Goal: Navigation & Orientation: Find specific page/section

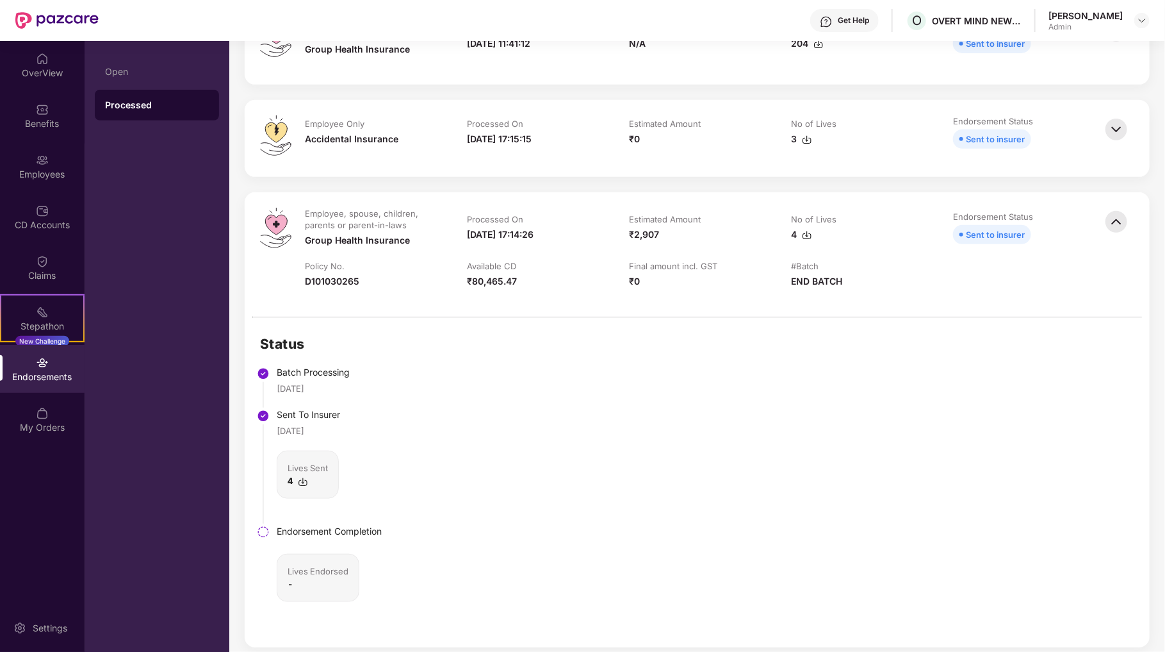
scroll to position [320, 0]
click at [44, 74] on div "OverView" at bounding box center [42, 73] width 85 height 13
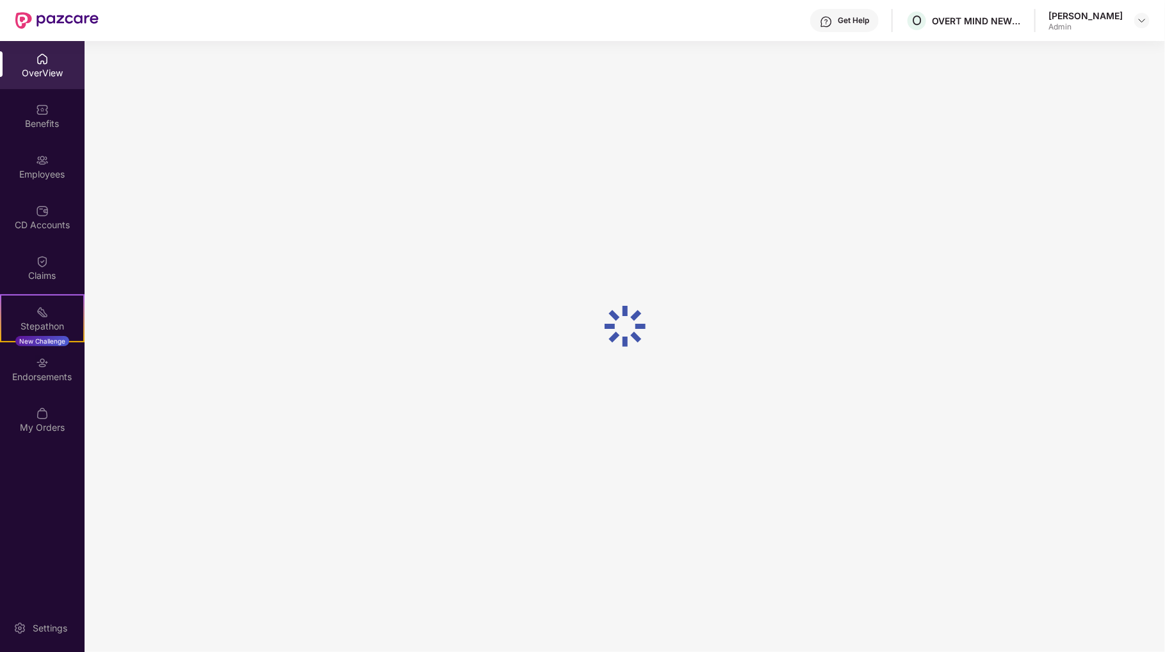
scroll to position [41, 0]
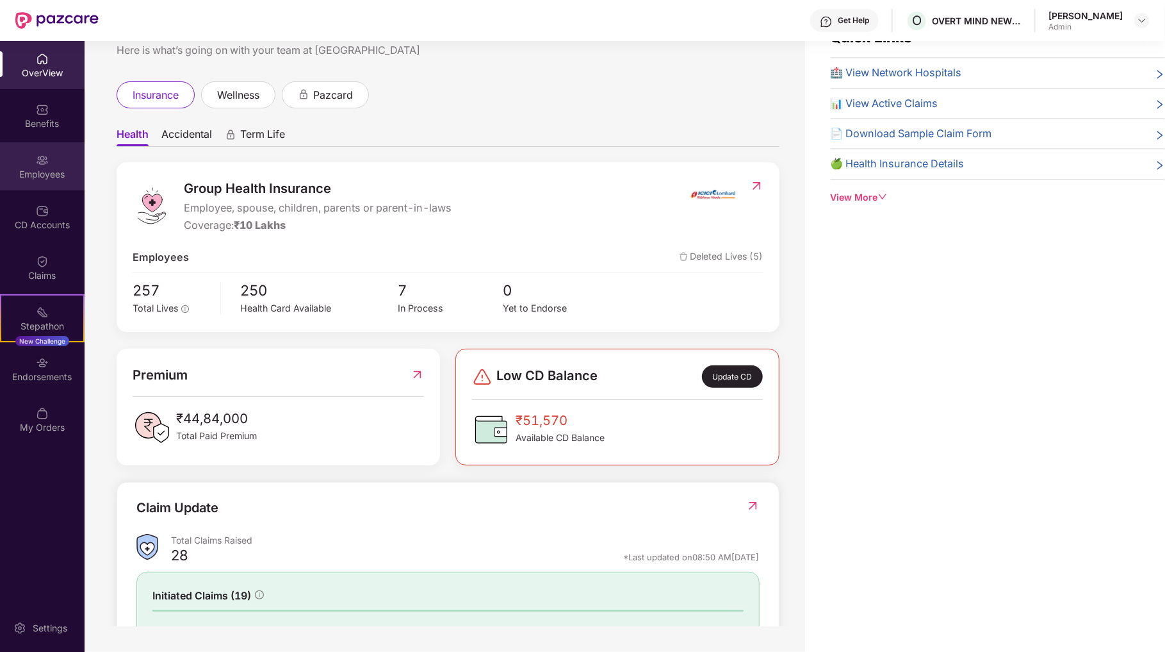
click at [41, 166] on div "Employees" at bounding box center [42, 166] width 85 height 48
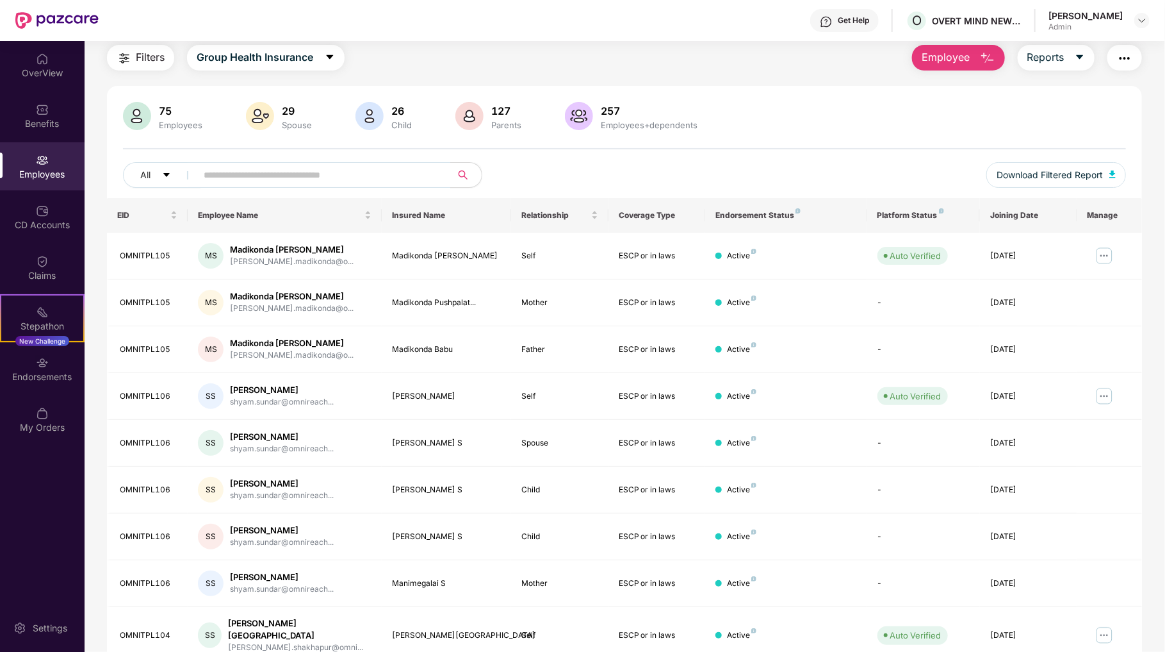
scroll to position [132, 0]
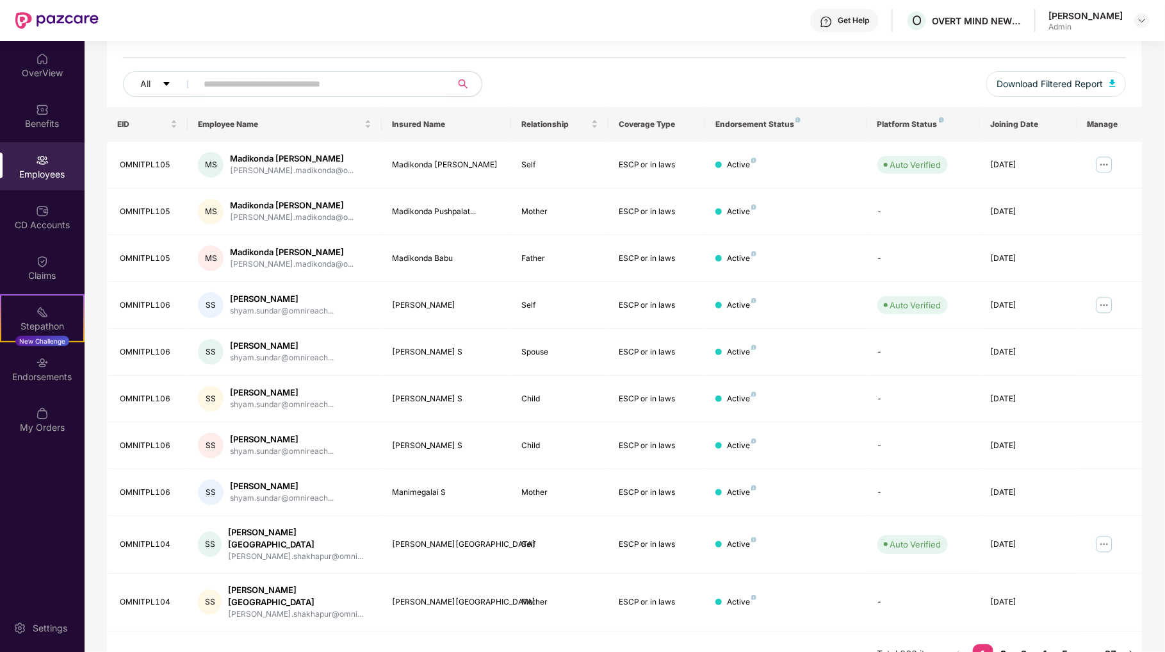
click at [1004, 644] on link "2" at bounding box center [1004, 653] width 21 height 19
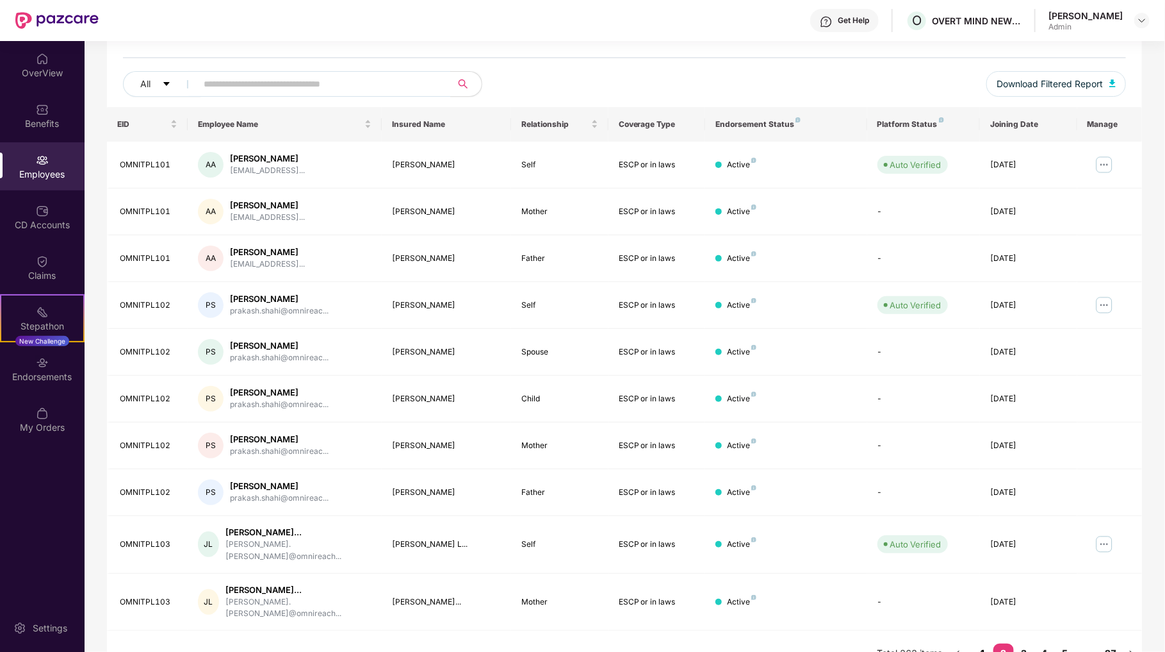
click at [986, 643] on link "1" at bounding box center [983, 652] width 21 height 19
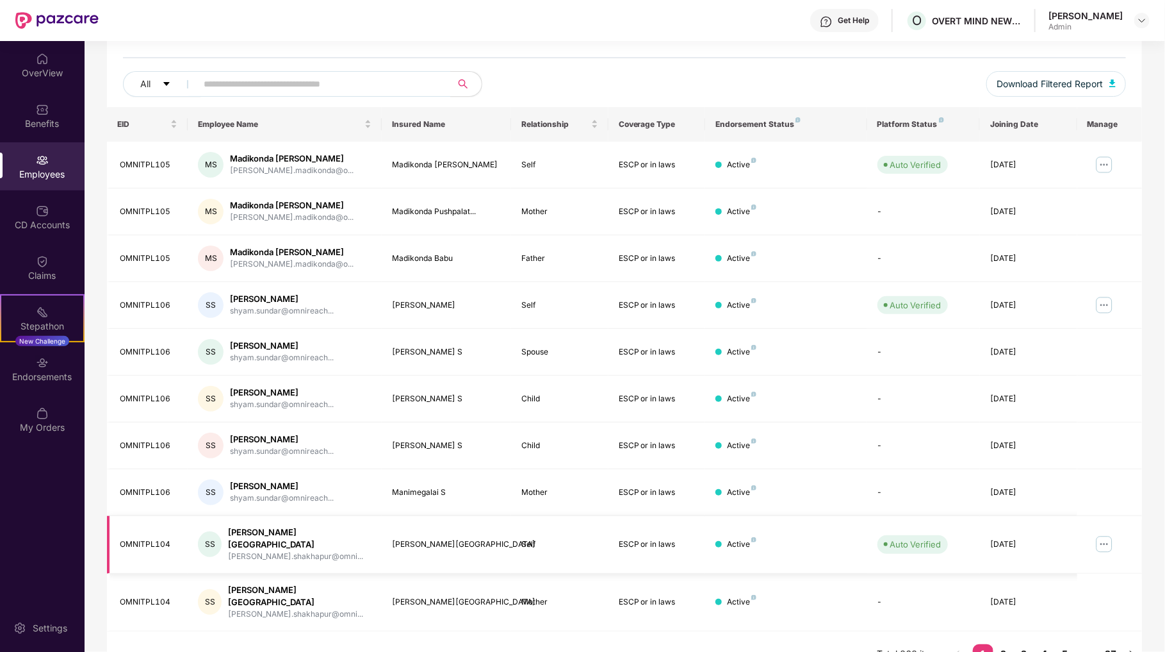
click at [1099, 534] on img at bounding box center [1104, 544] width 21 height 21
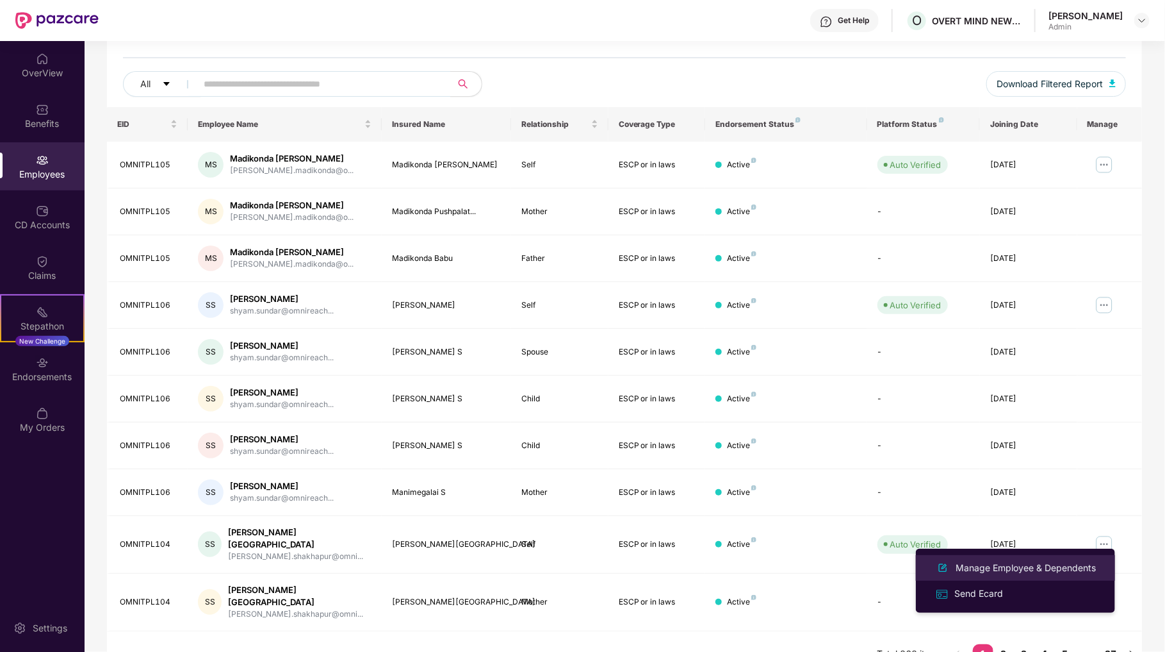
click at [1022, 564] on div "Manage Employee & Dependents" at bounding box center [1025, 568] width 145 height 14
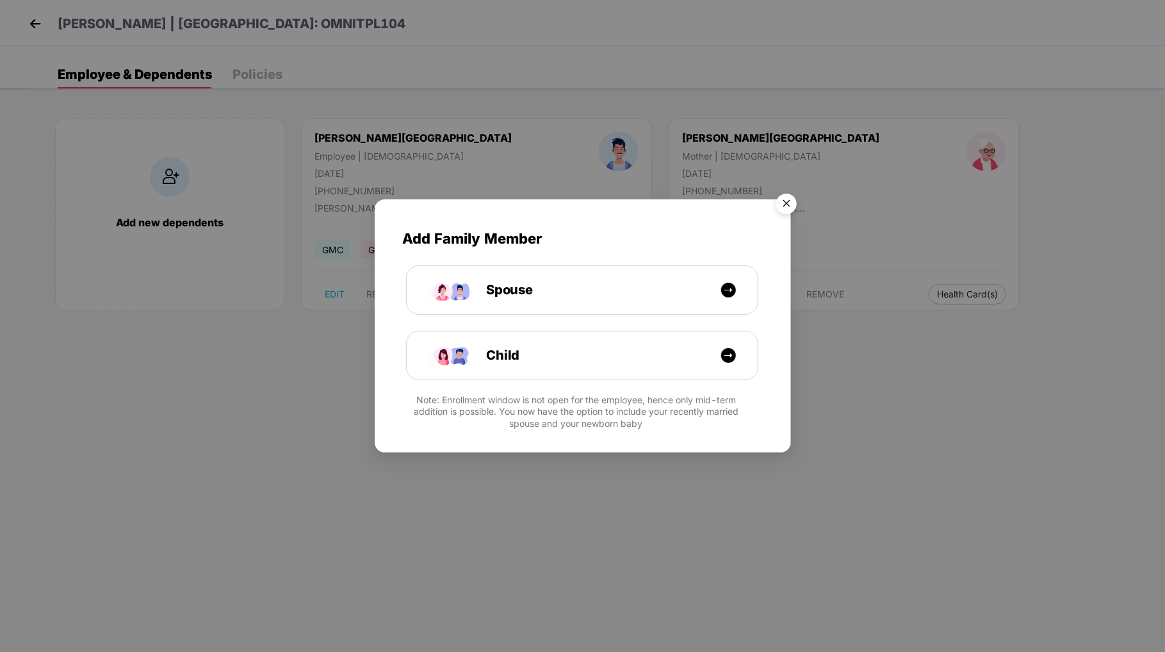
click at [783, 205] on img "Close" at bounding box center [787, 206] width 36 height 36
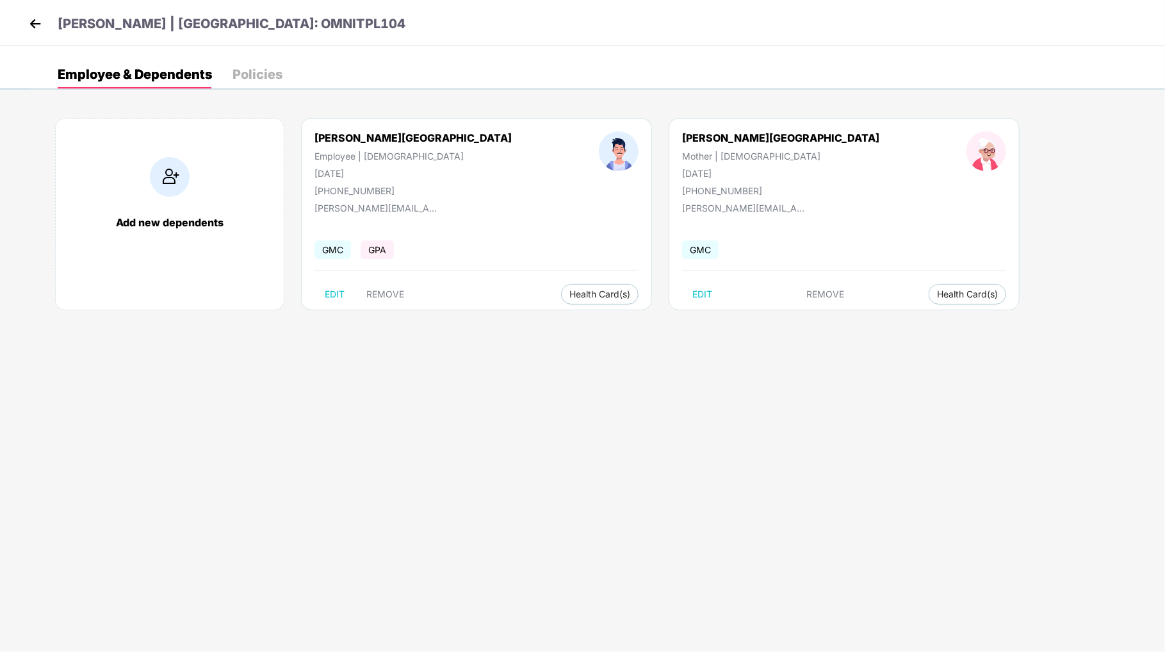
click at [31, 21] on img at bounding box center [35, 23] width 19 height 19
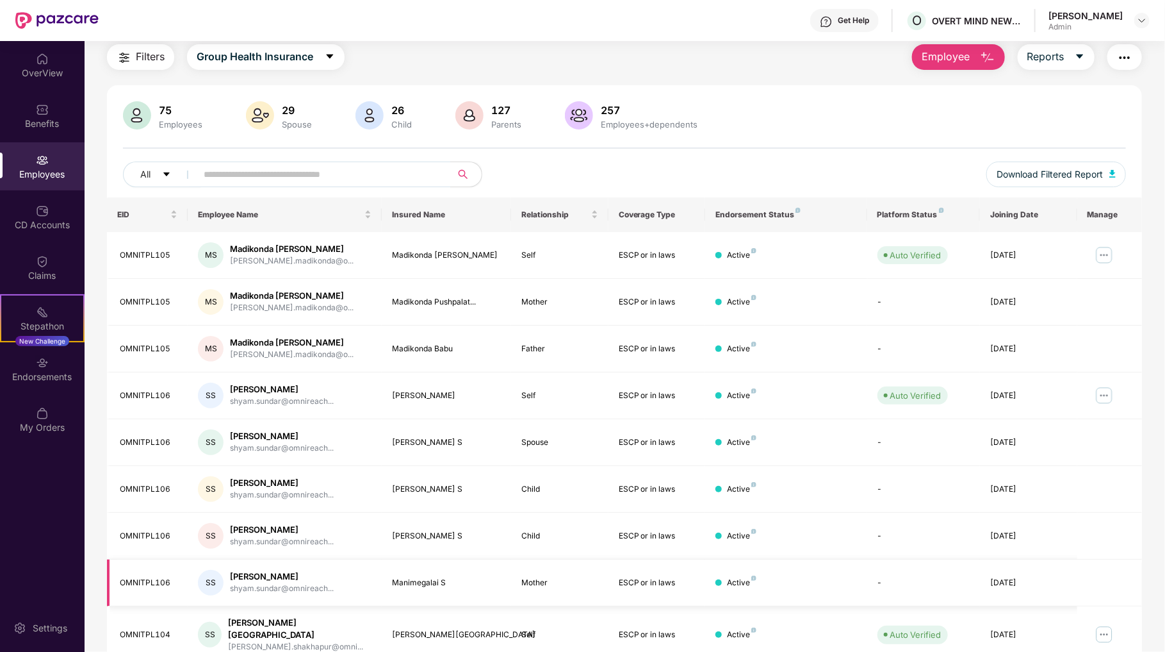
scroll to position [132, 0]
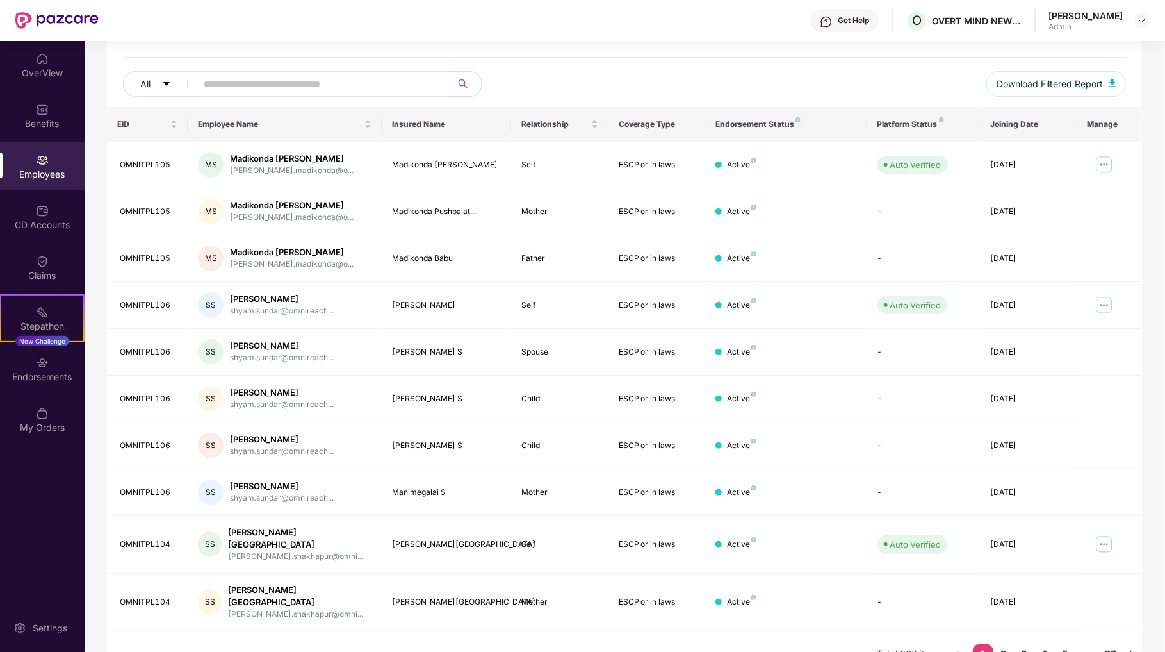
click at [1021, 644] on link "3" at bounding box center [1024, 653] width 21 height 19
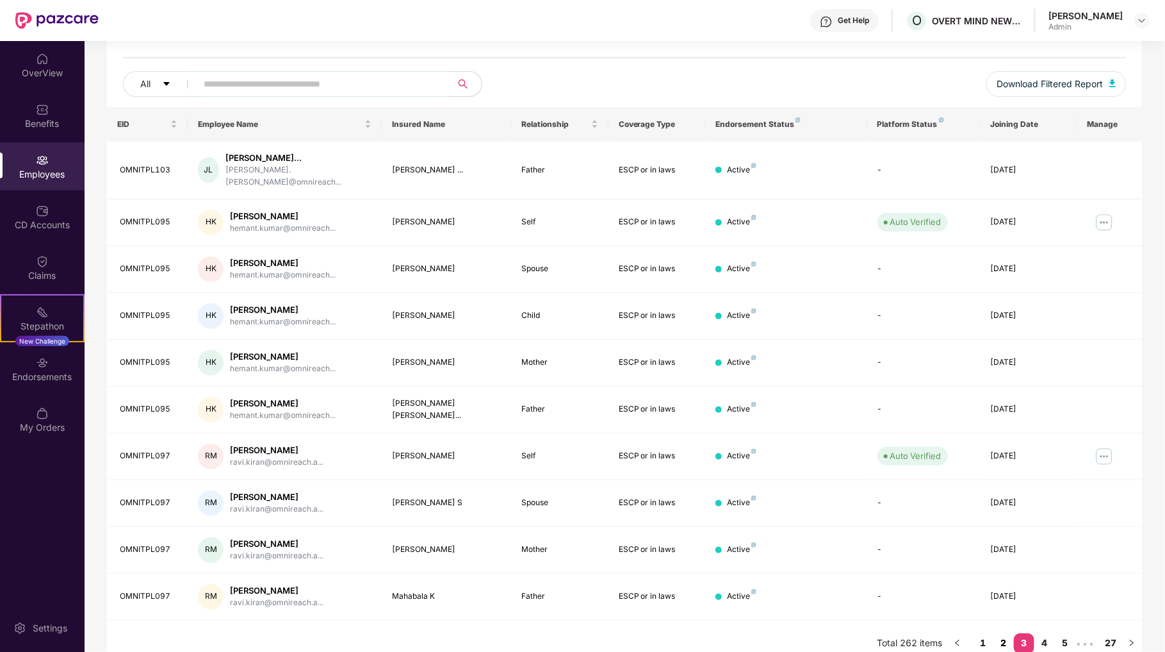
click at [1006, 633] on link "2" at bounding box center [1004, 642] width 21 height 19
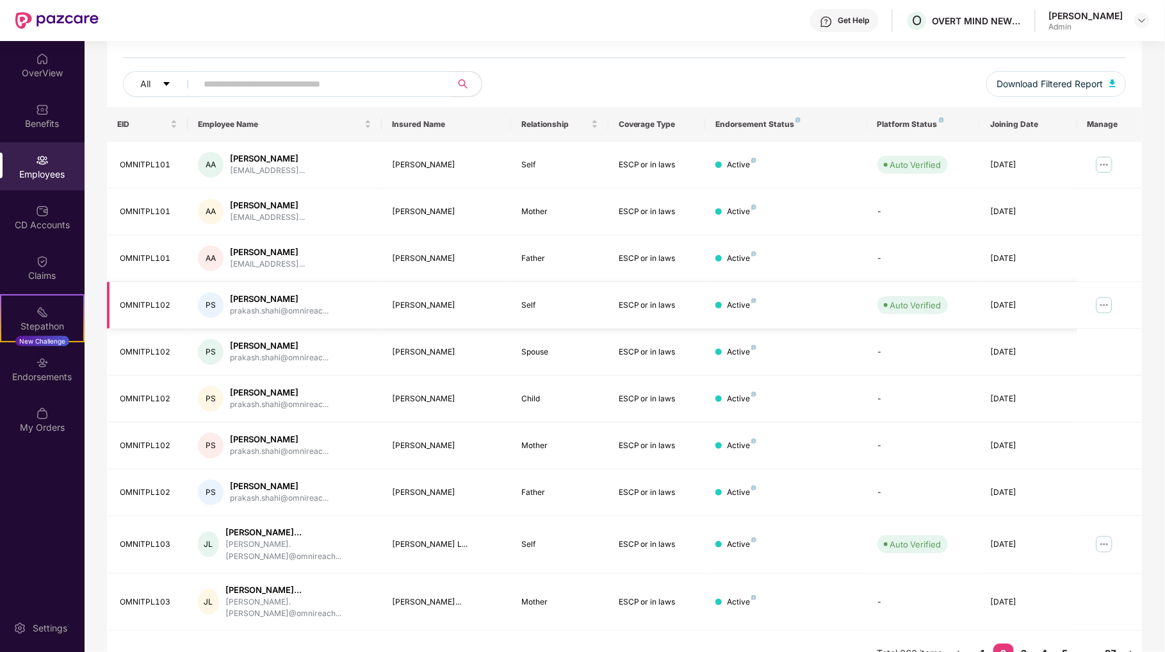
click at [1102, 304] on img at bounding box center [1104, 305] width 21 height 21
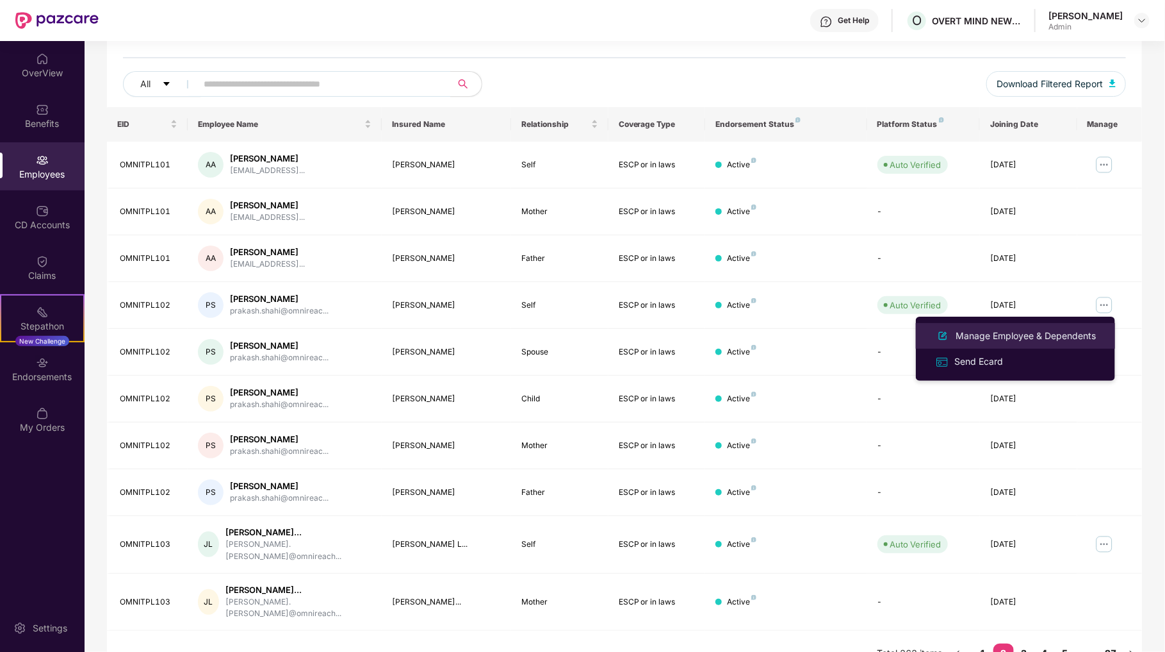
click at [1006, 334] on div "Manage Employee & Dependents" at bounding box center [1025, 336] width 145 height 14
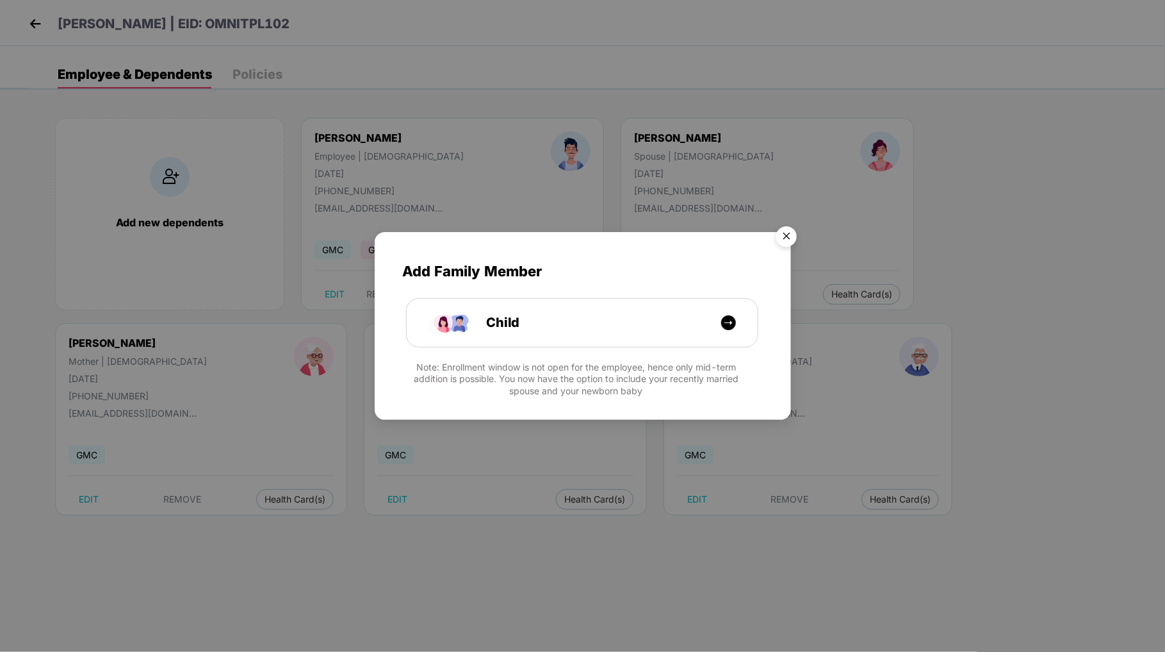
click at [791, 235] on img "Close" at bounding box center [787, 238] width 36 height 36
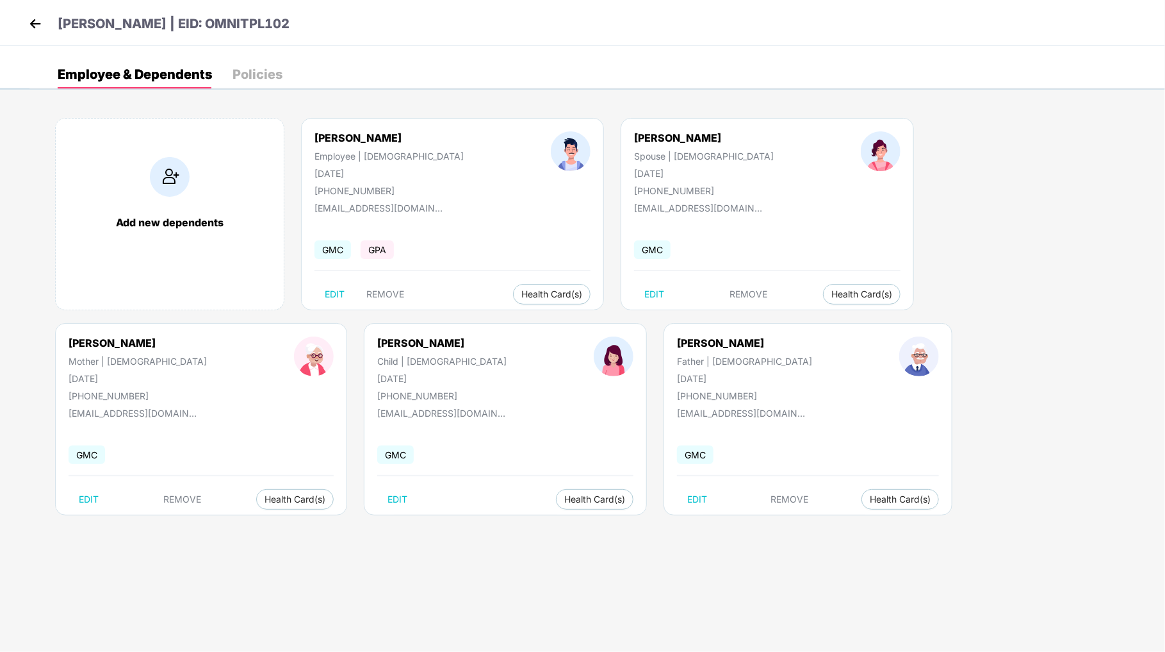
click at [29, 19] on img at bounding box center [35, 23] width 19 height 19
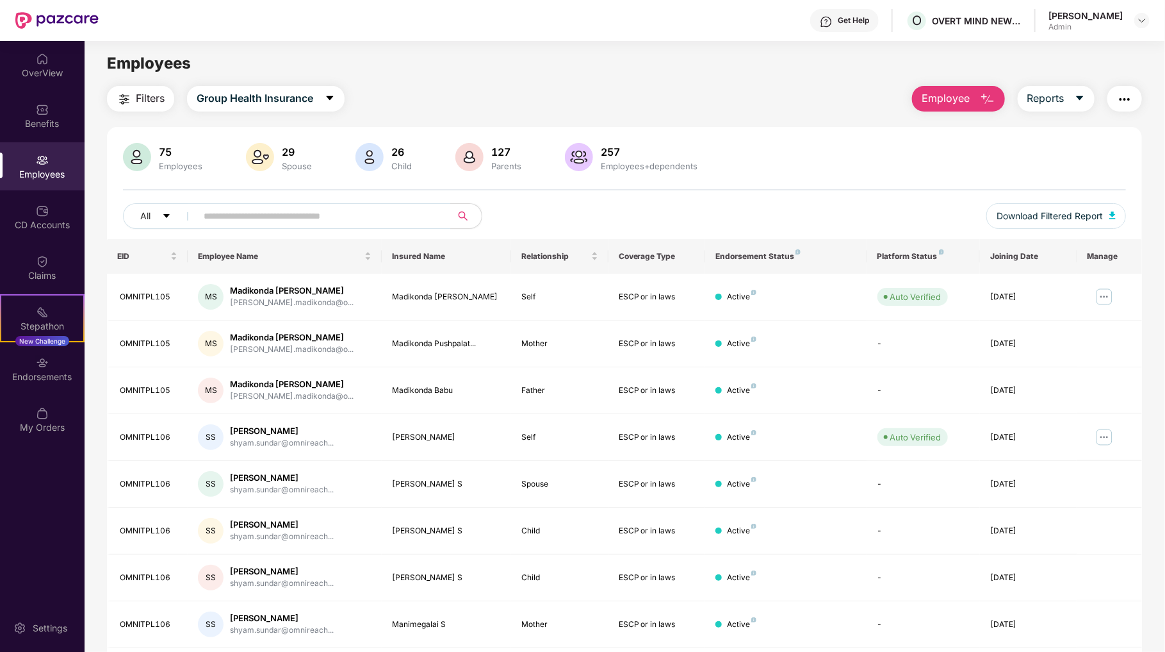
click at [54, 171] on div "Employees" at bounding box center [42, 174] width 85 height 13
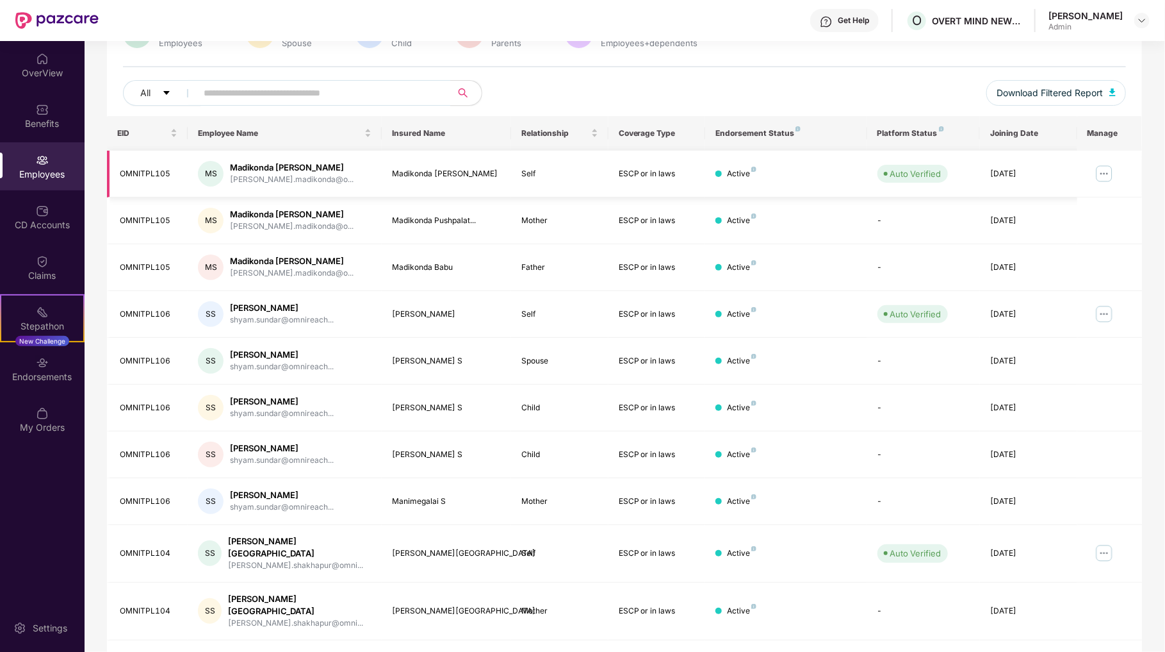
scroll to position [132, 0]
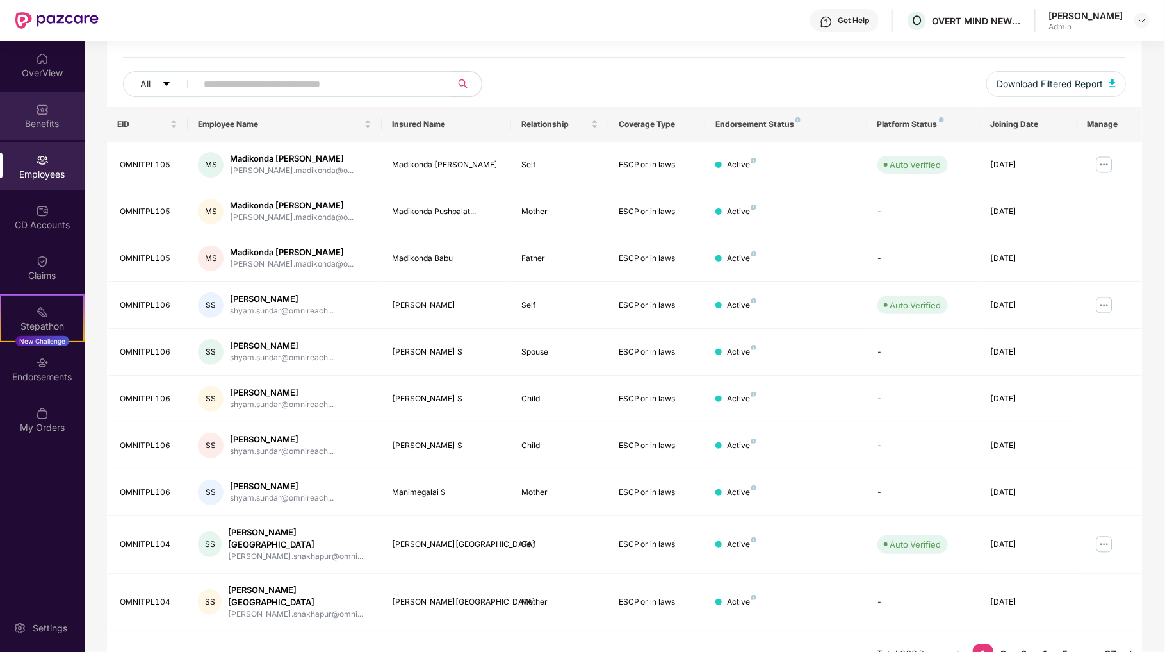
click at [47, 100] on div "Benefits" at bounding box center [42, 116] width 85 height 48
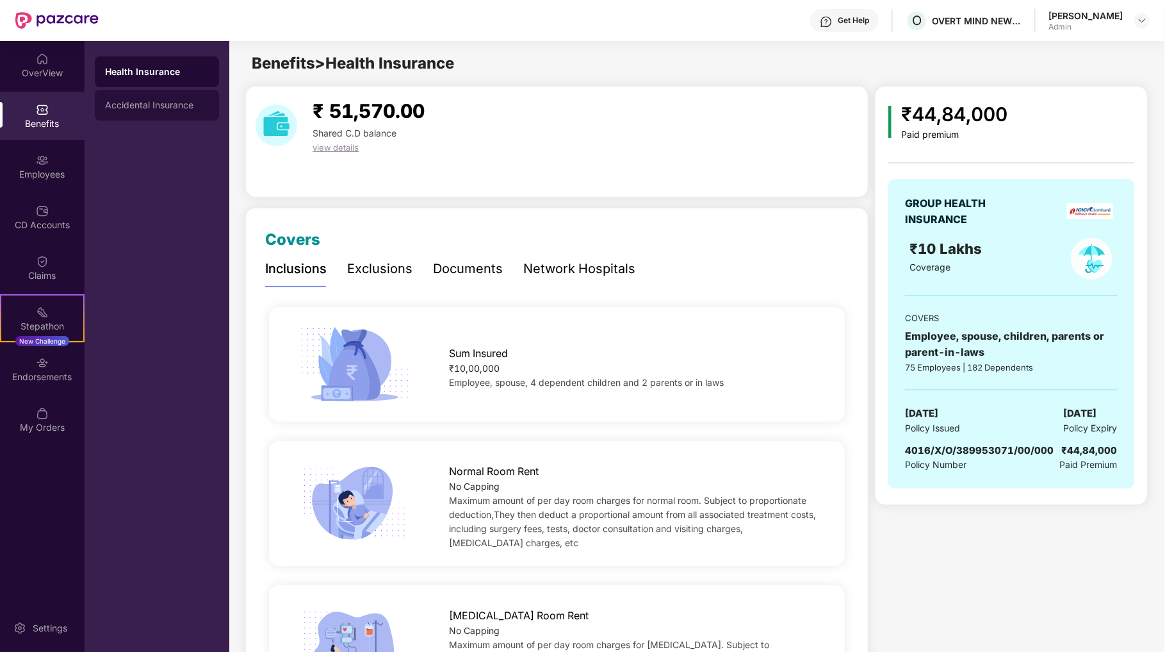
click at [170, 102] on div "Accidental Insurance" at bounding box center [157, 105] width 104 height 10
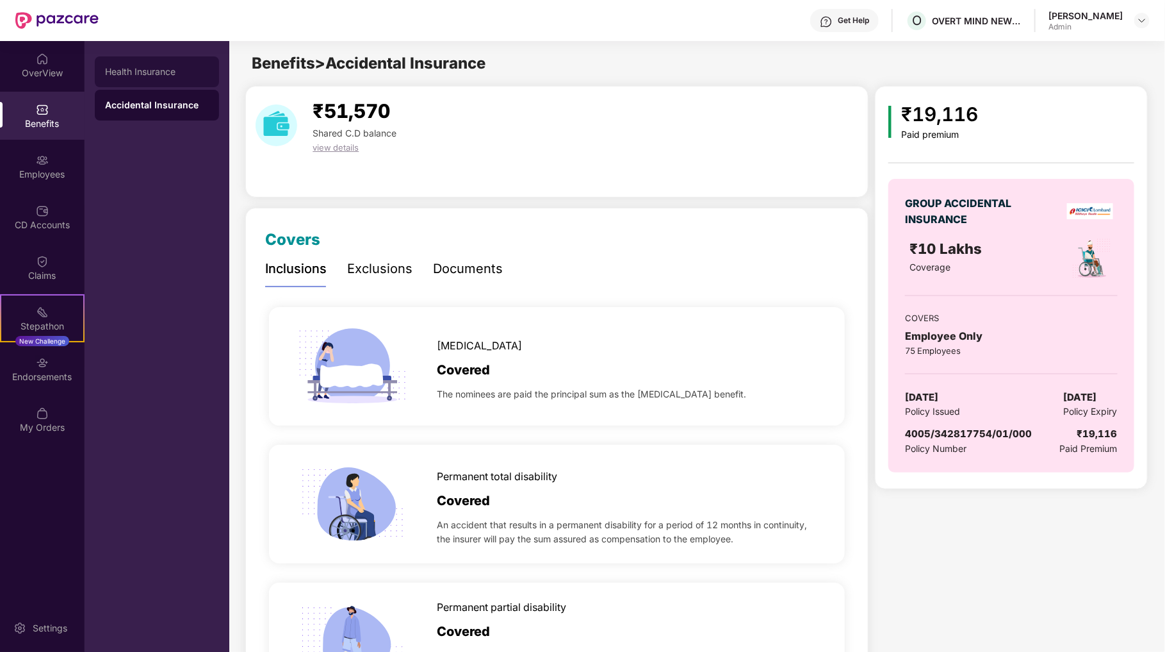
click at [183, 76] on div "Health Insurance" at bounding box center [157, 72] width 104 height 10
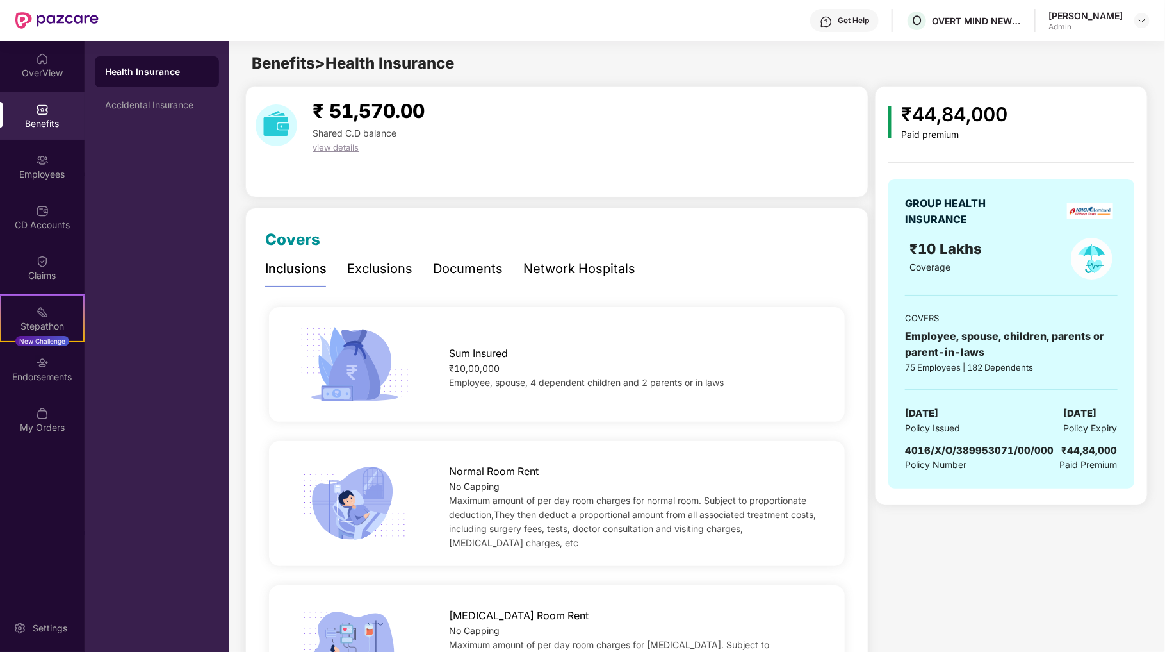
click at [350, 146] on span "view details" at bounding box center [336, 147] width 46 height 10
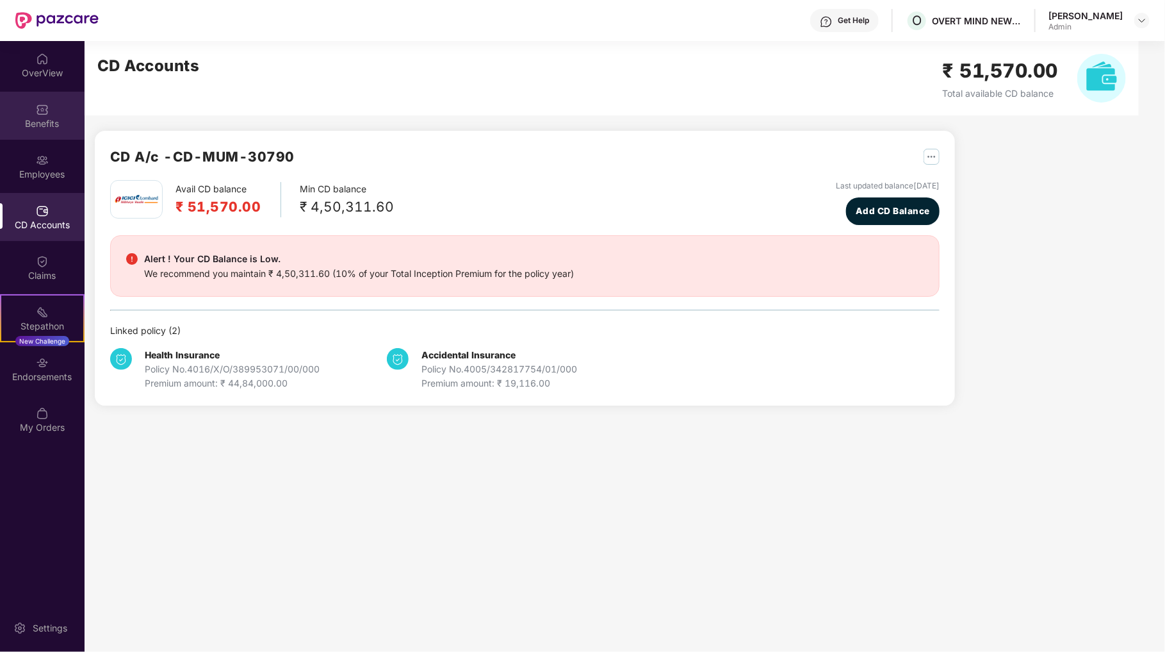
click at [47, 117] on div "Benefits" at bounding box center [42, 123] width 85 height 13
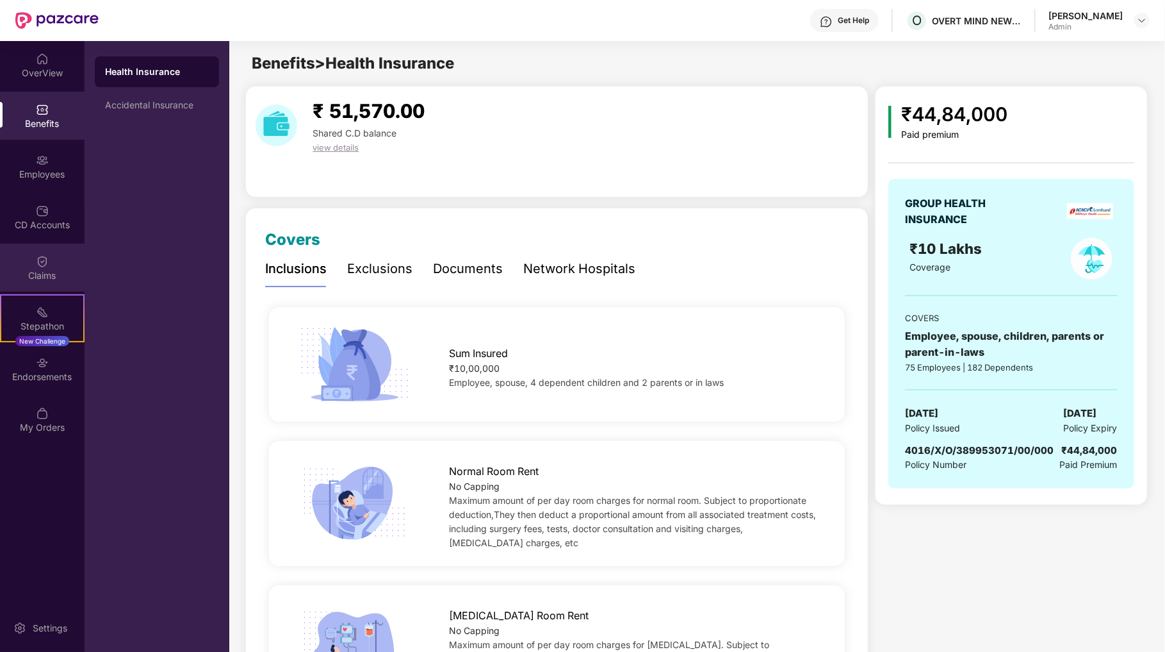
click at [50, 258] on div "Claims" at bounding box center [42, 267] width 85 height 48
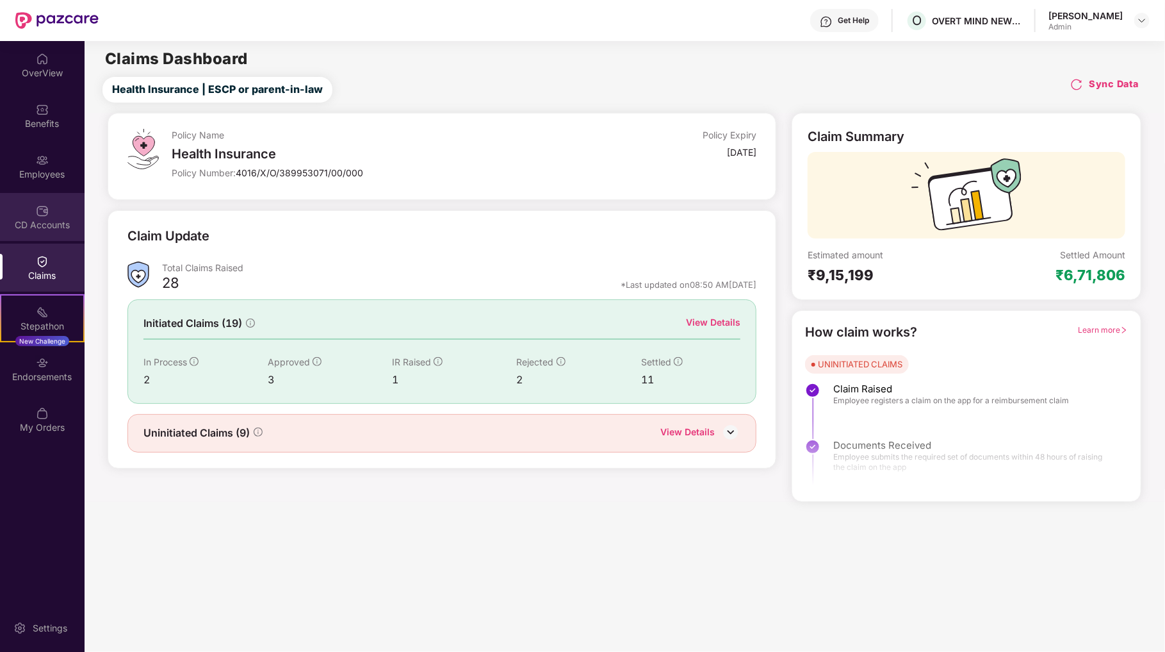
click at [56, 224] on div "CD Accounts" at bounding box center [42, 224] width 85 height 13
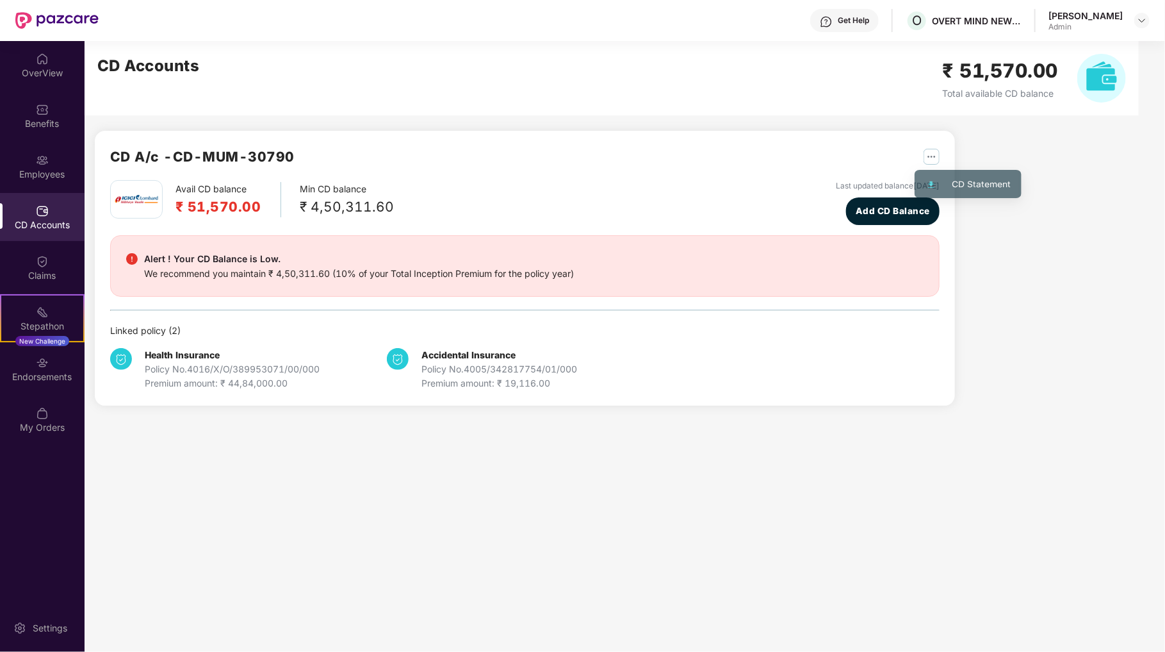
click at [931, 154] on img "button" at bounding box center [932, 157] width 16 height 16
click at [37, 149] on div "Employees" at bounding box center [42, 166] width 85 height 48
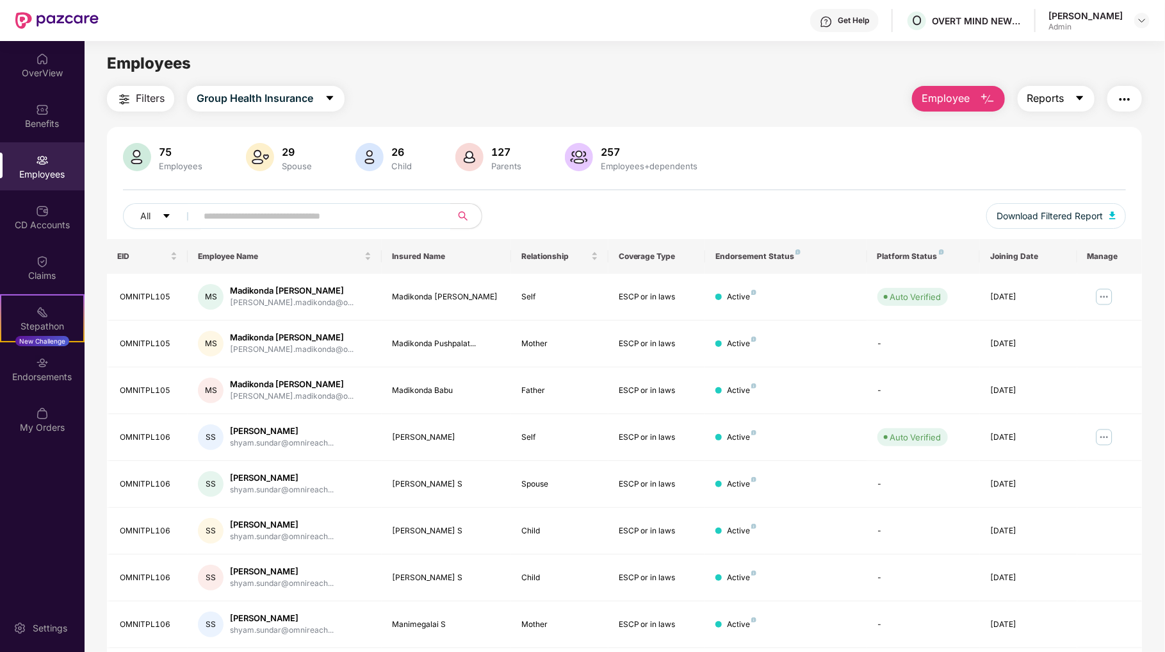
click at [1083, 103] on icon "caret-down" at bounding box center [1080, 98] width 10 height 10
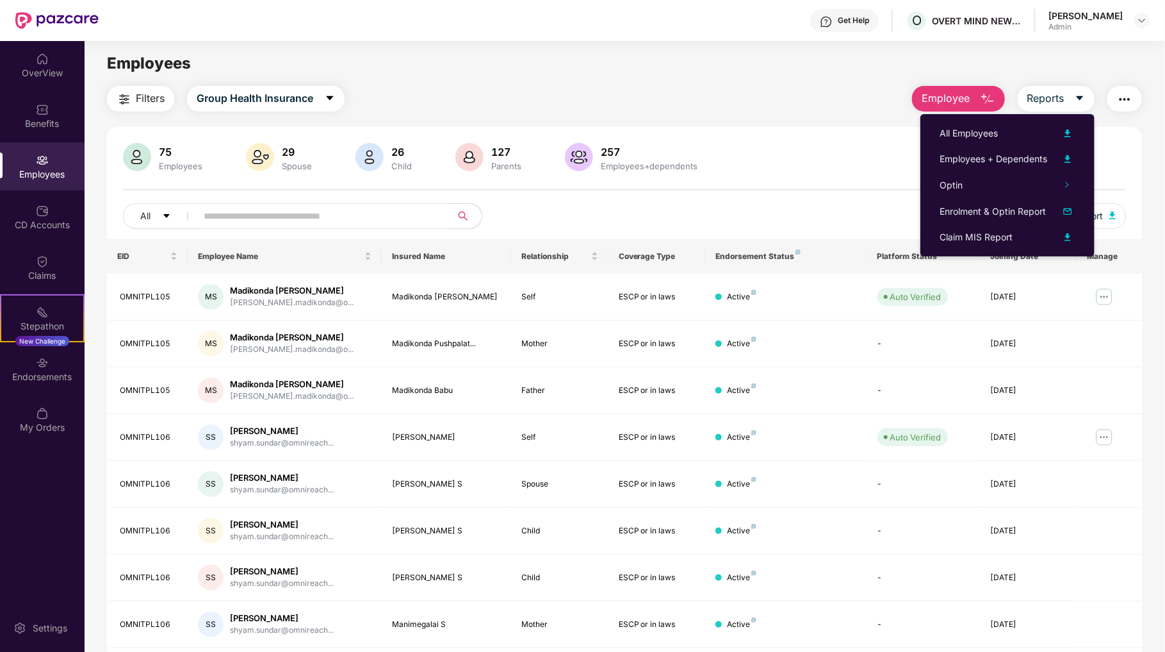
click at [575, 78] on main "Employees Filters Group Health Insurance Employee Reports 75 Employees 29 Spous…" at bounding box center [625, 367] width 1080 height 652
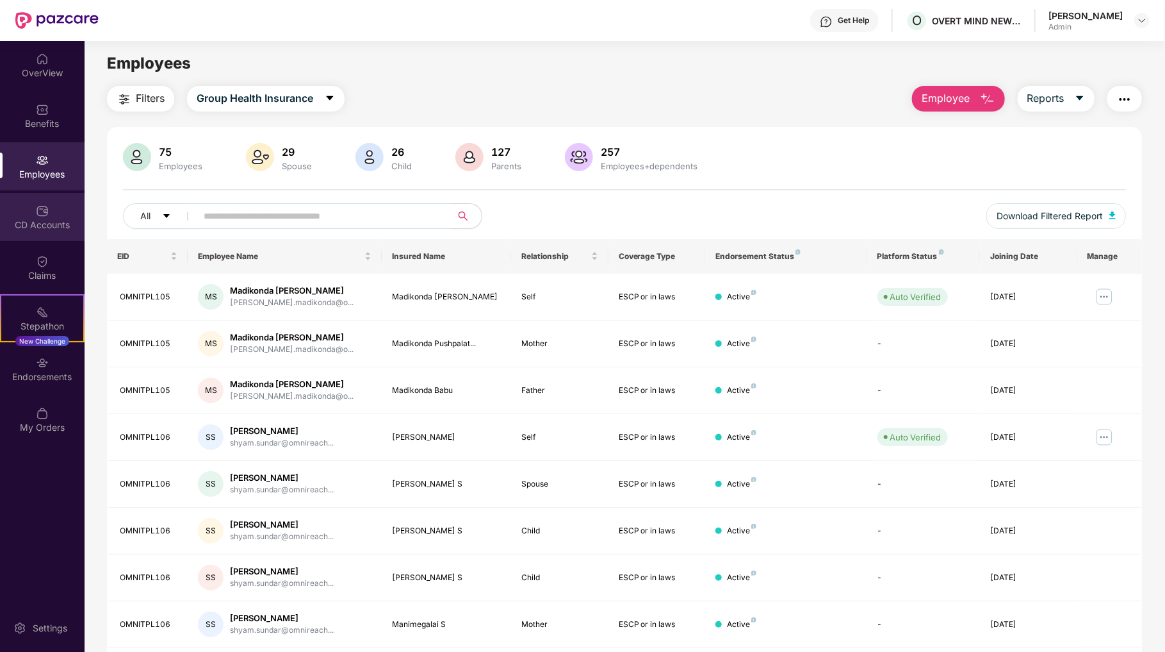
click at [37, 215] on img at bounding box center [42, 210] width 13 height 13
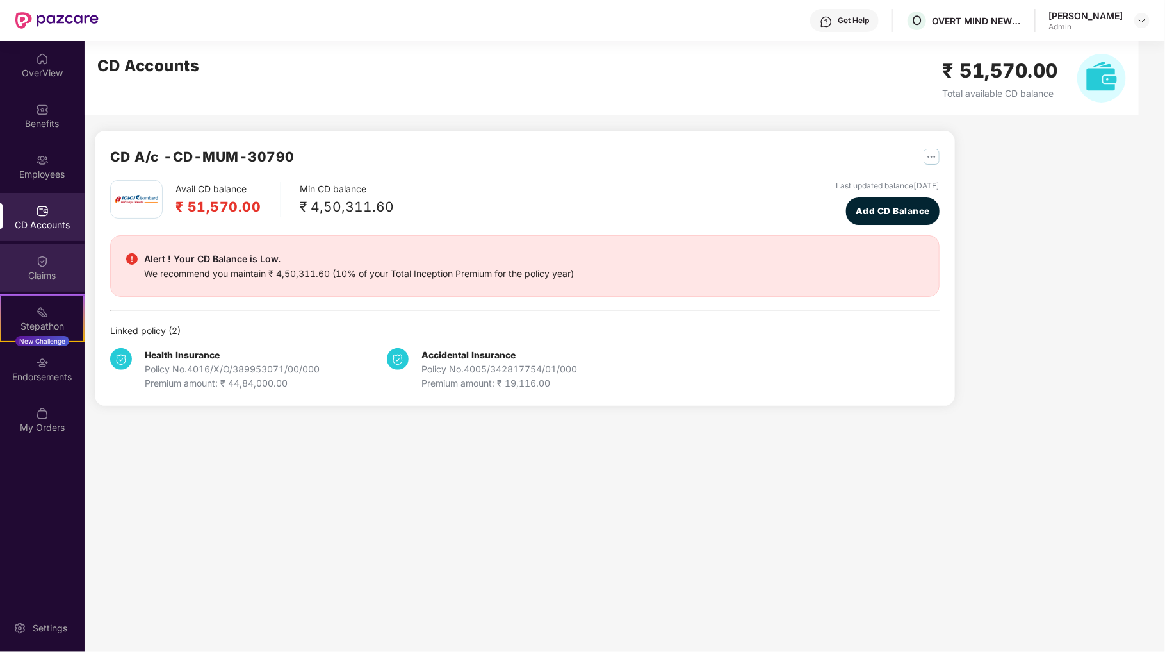
click at [53, 264] on div "Claims" at bounding box center [42, 267] width 85 height 48
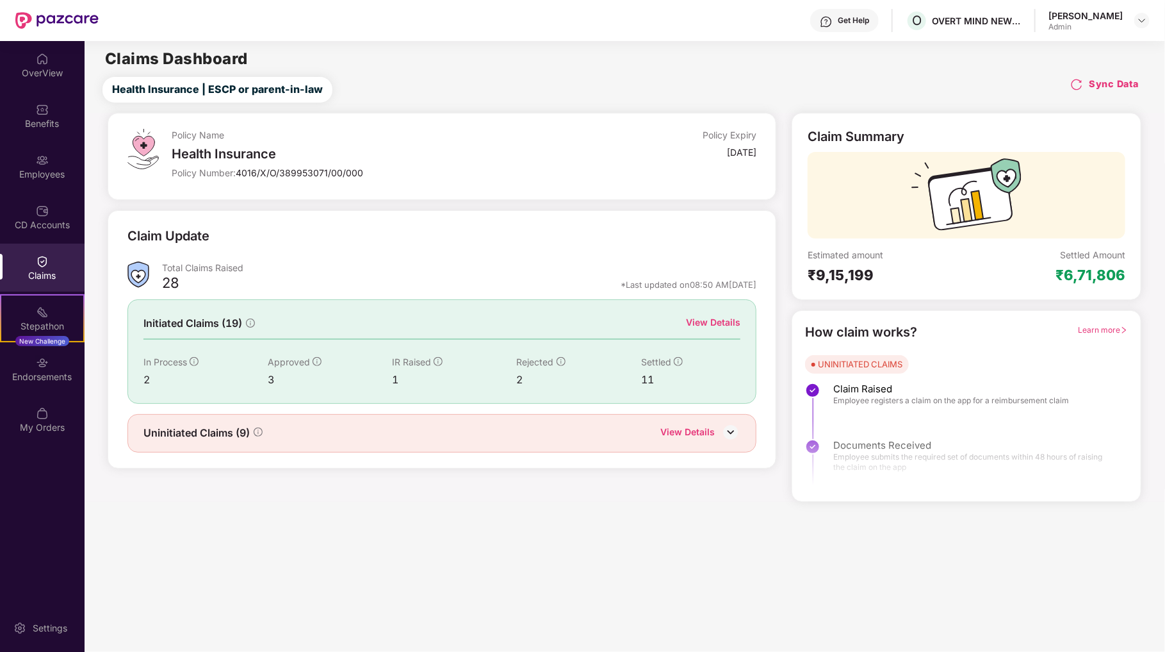
click at [713, 316] on div "View Details" at bounding box center [713, 322] width 54 height 14
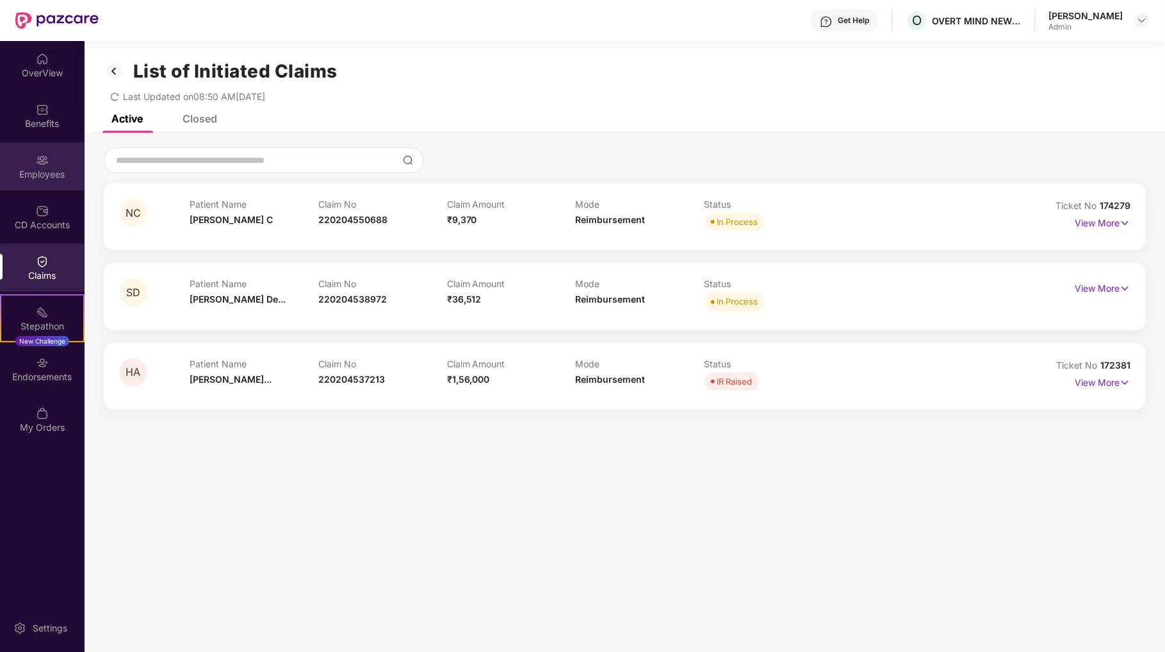
click at [41, 159] on img at bounding box center [42, 160] width 13 height 13
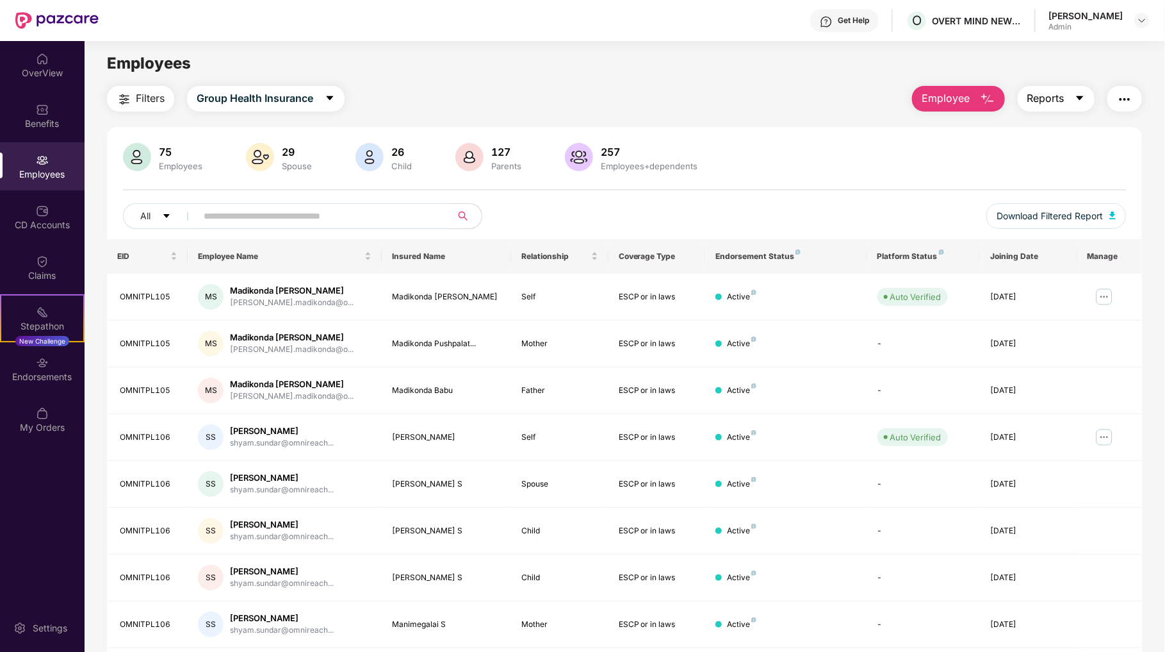
click at [1082, 97] on icon "caret-down" at bounding box center [1080, 98] width 10 height 10
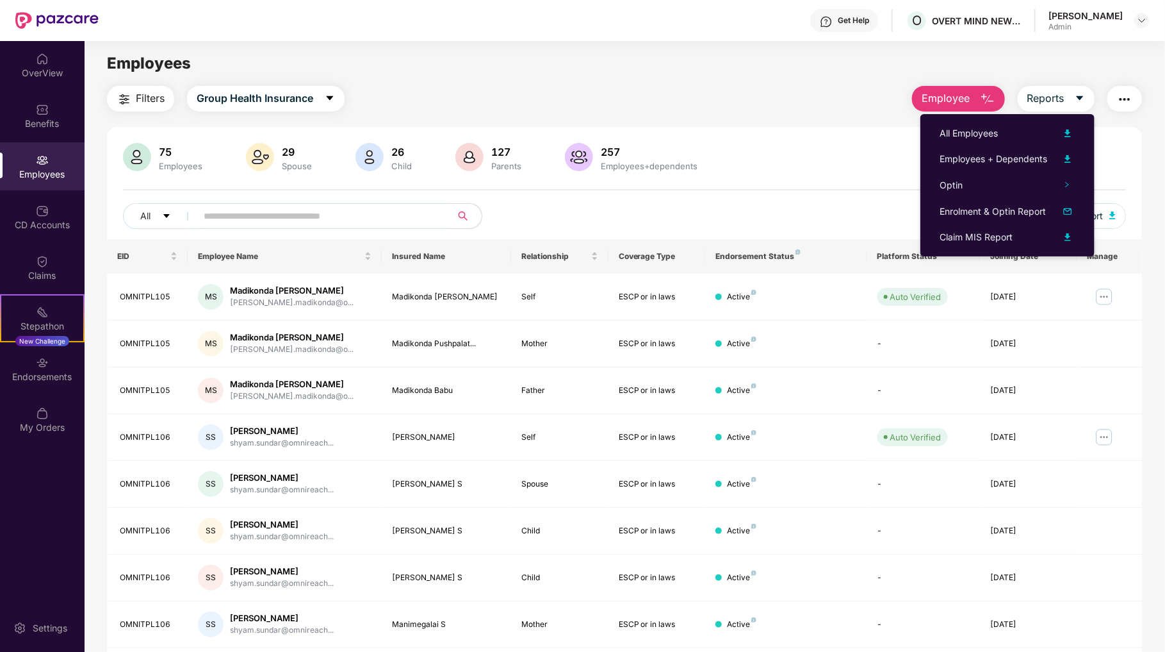
click at [1130, 99] on img "button" at bounding box center [1124, 99] width 15 height 15
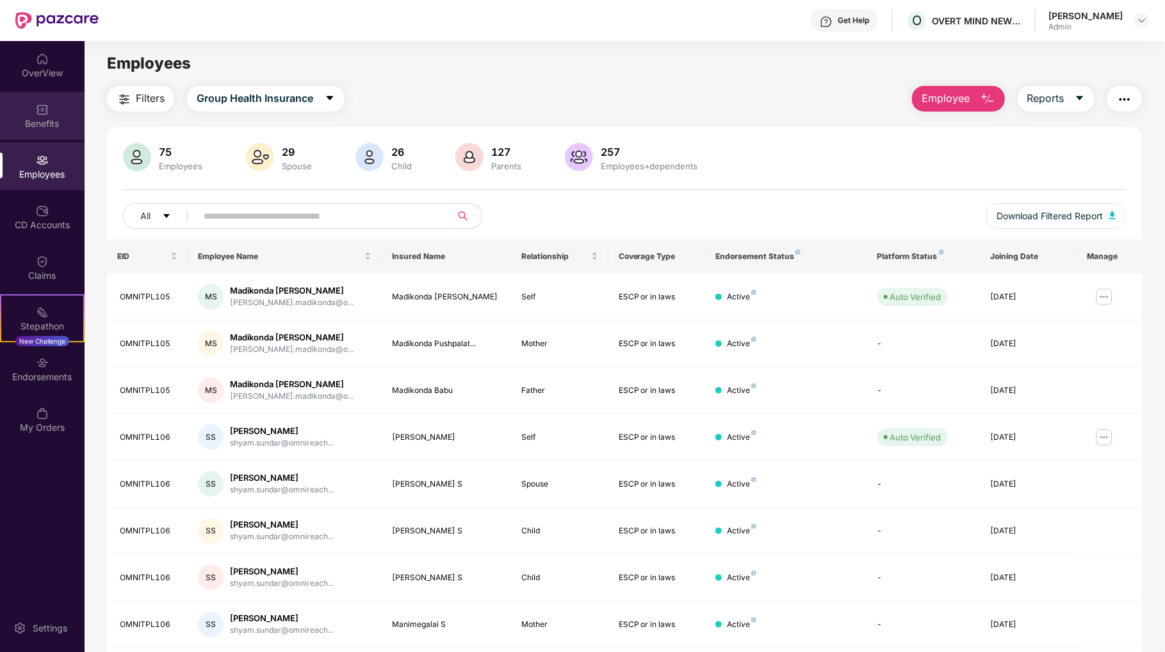
click at [47, 120] on div "Benefits" at bounding box center [42, 123] width 85 height 13
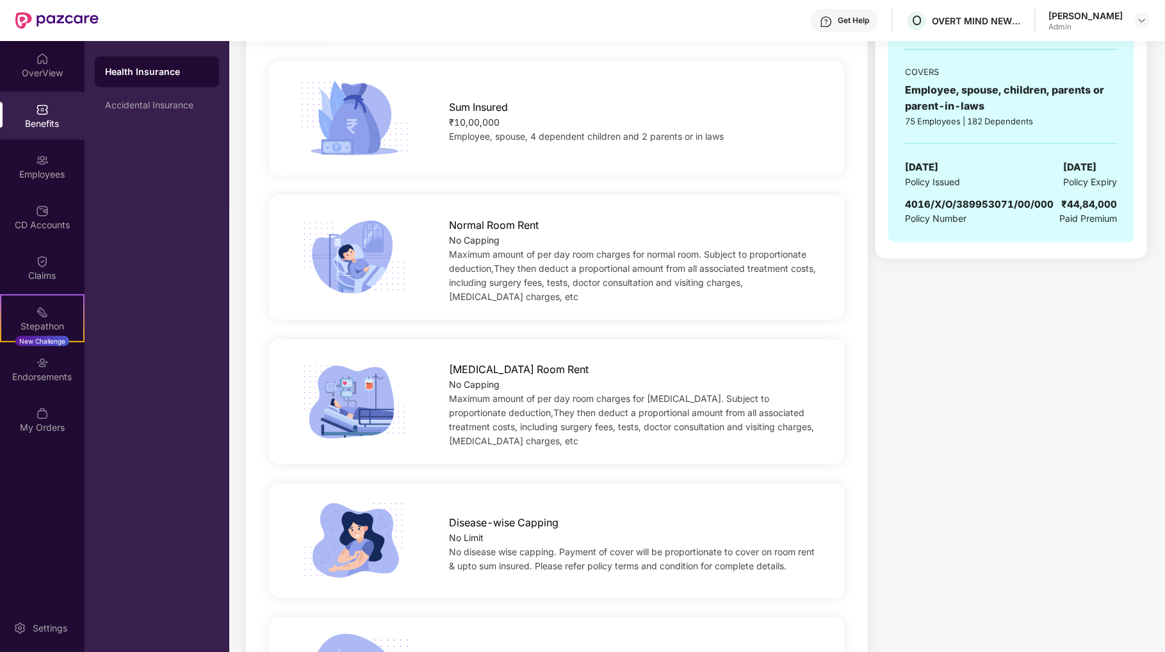
scroll to position [64, 0]
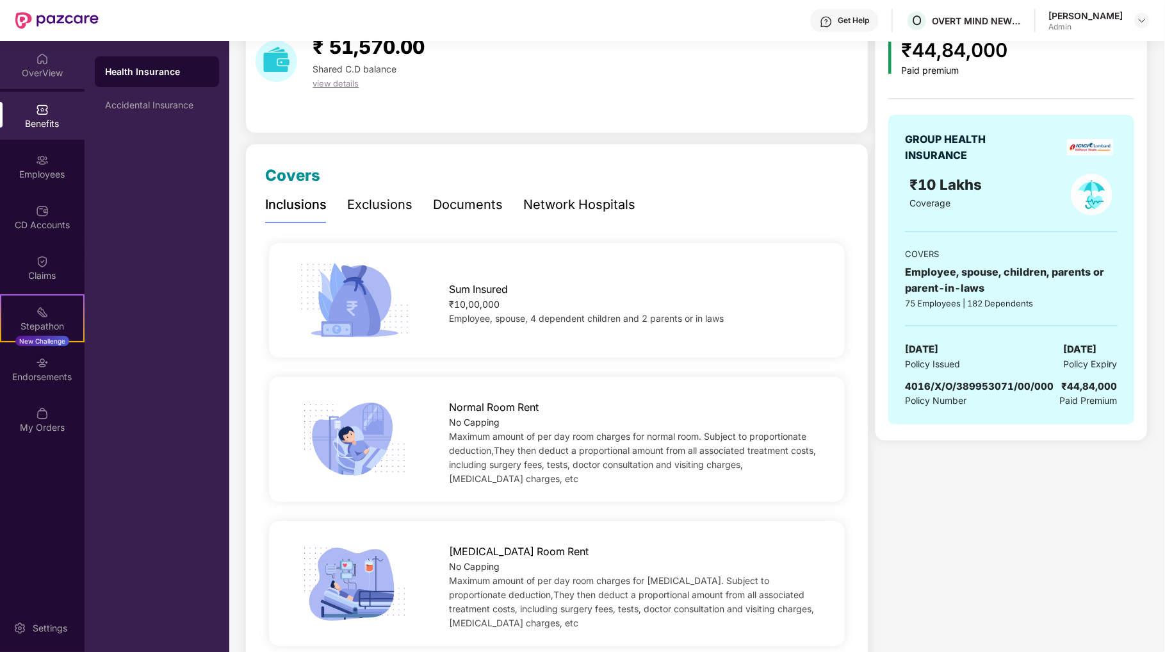
click at [46, 70] on div "OverView" at bounding box center [42, 73] width 85 height 13
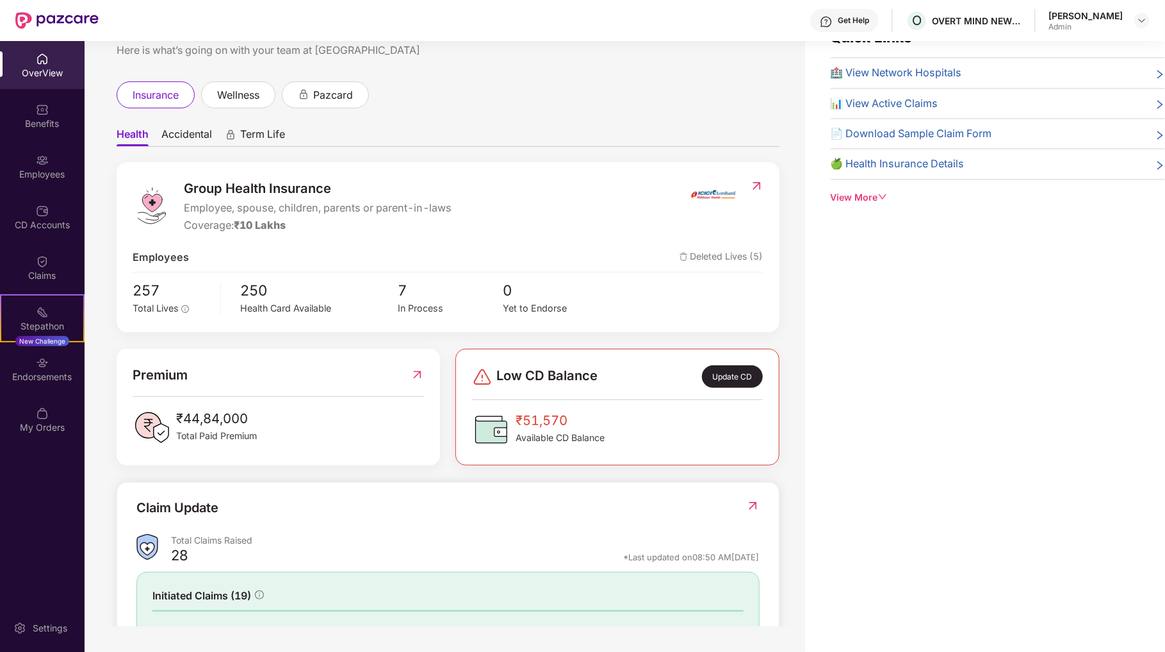
click at [753, 185] on img at bounding box center [756, 185] width 13 height 13
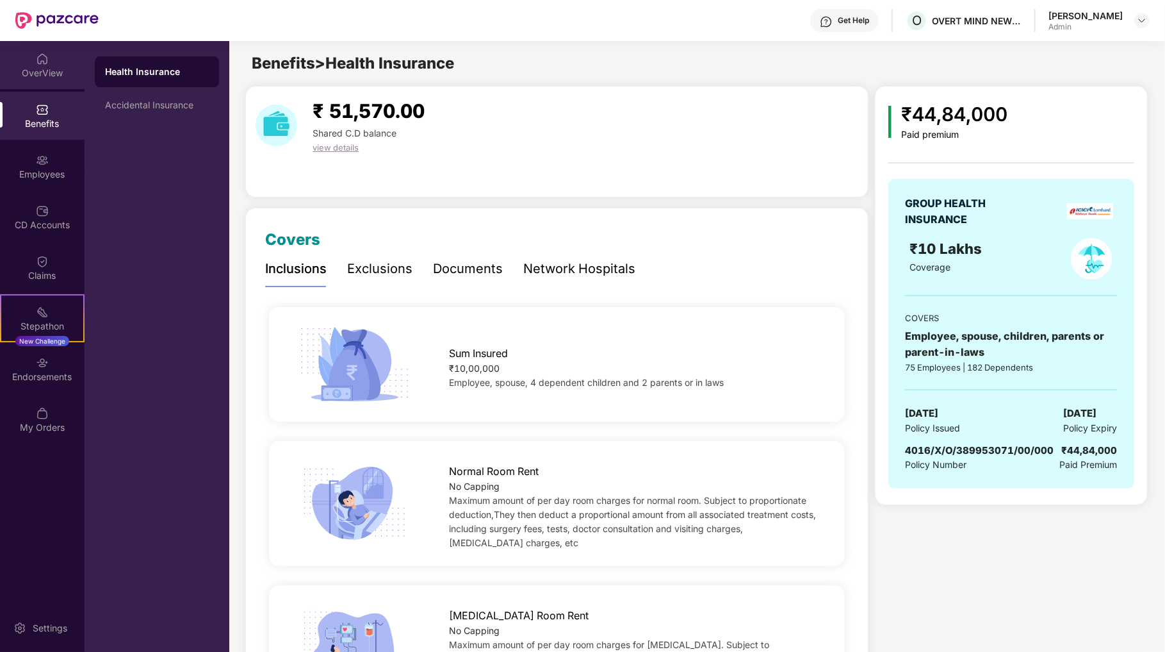
click at [44, 78] on div "OverView" at bounding box center [42, 73] width 85 height 13
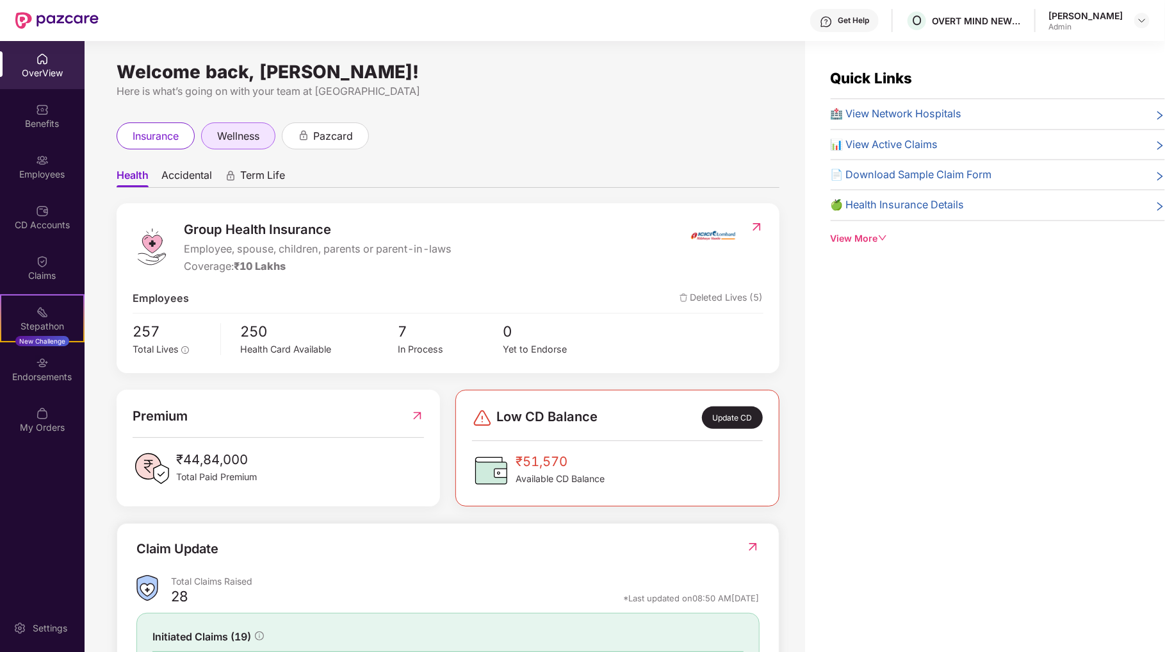
click at [249, 138] on span "wellness" at bounding box center [238, 136] width 42 height 16
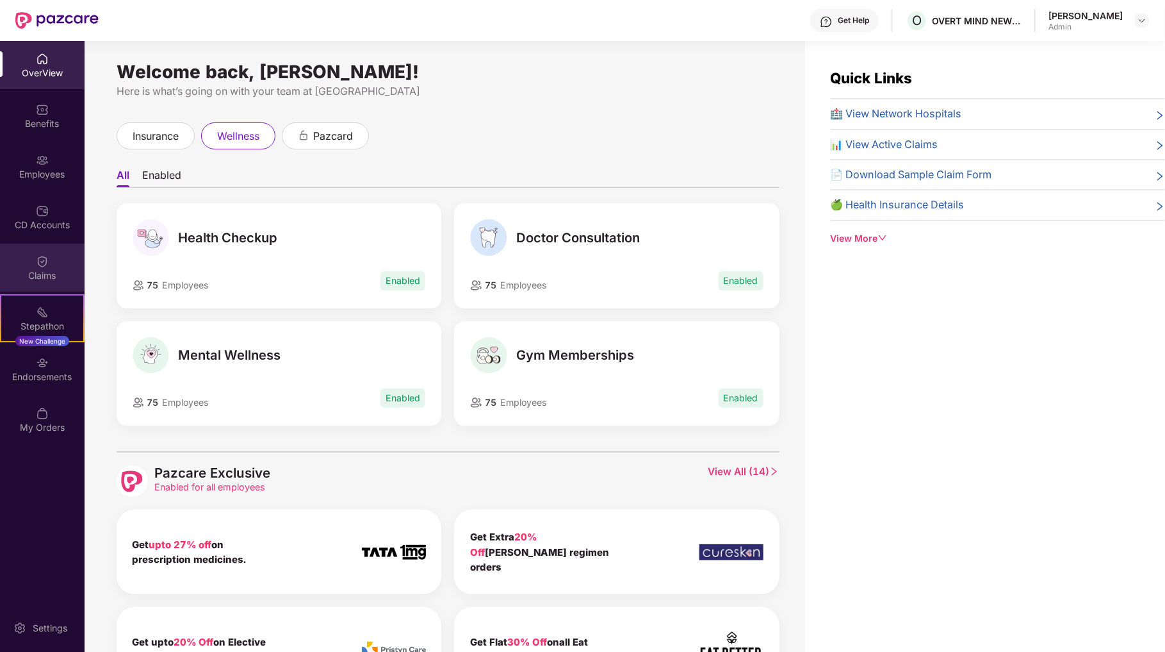
click at [49, 261] on div "Claims" at bounding box center [42, 267] width 85 height 48
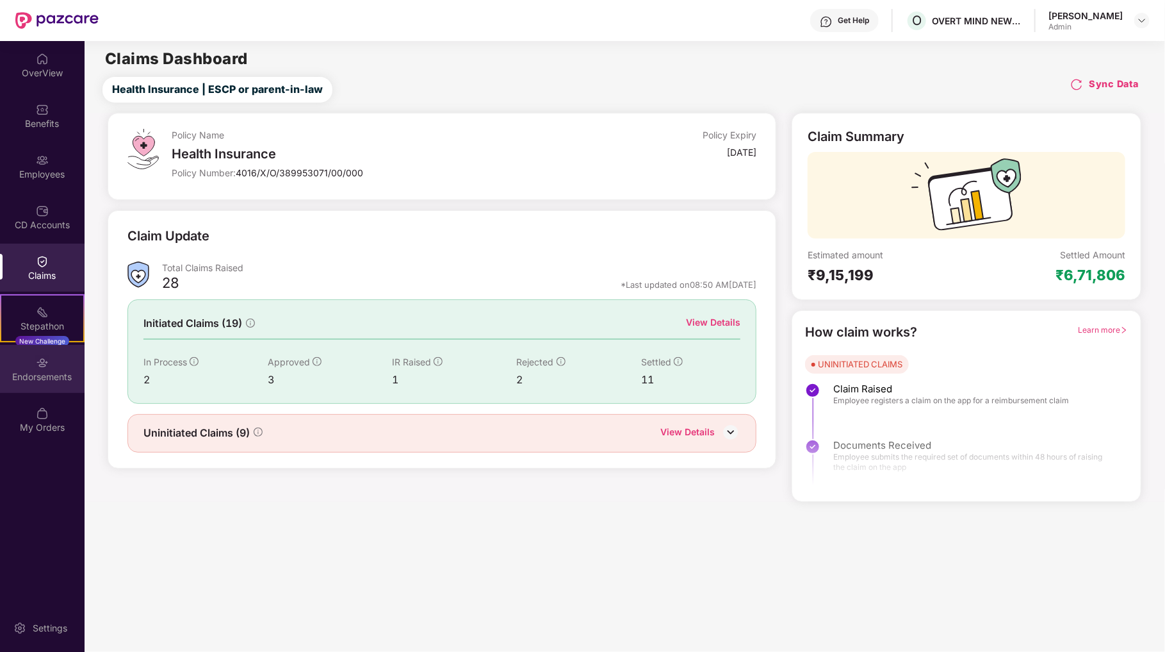
click at [35, 366] on div "Endorsements" at bounding box center [42, 369] width 85 height 48
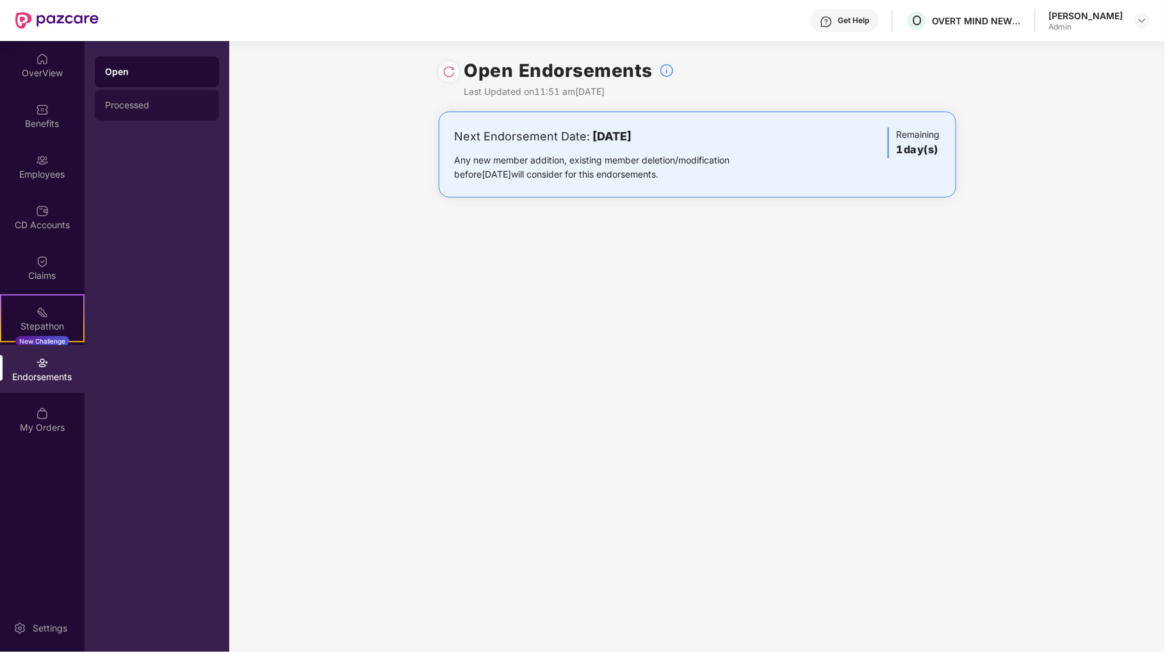
click at [131, 108] on div "Processed" at bounding box center [157, 105] width 104 height 10
